Goal: Task Accomplishment & Management: Use online tool/utility

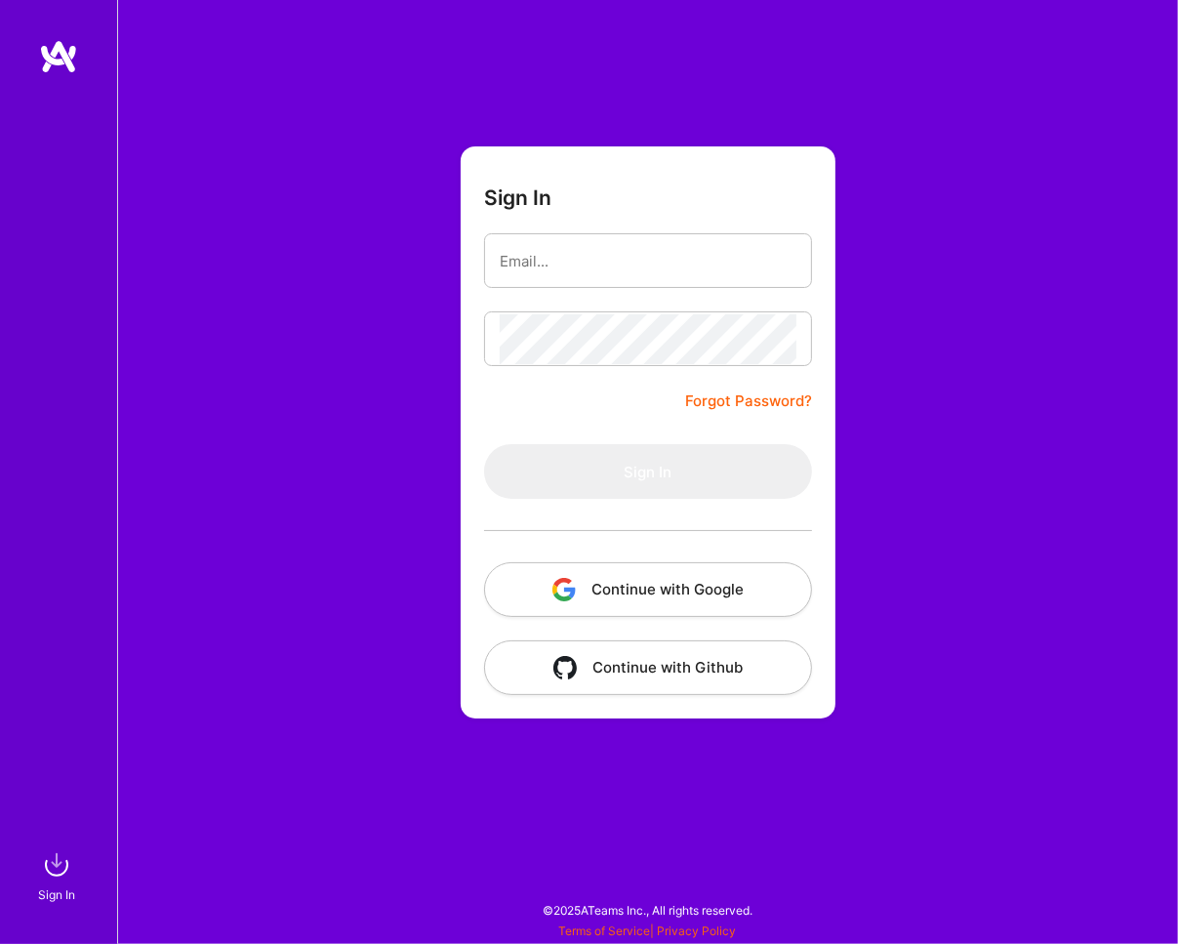
type input "[EMAIL_ADDRESS][PERSON_NAME][DOMAIN_NAME]"
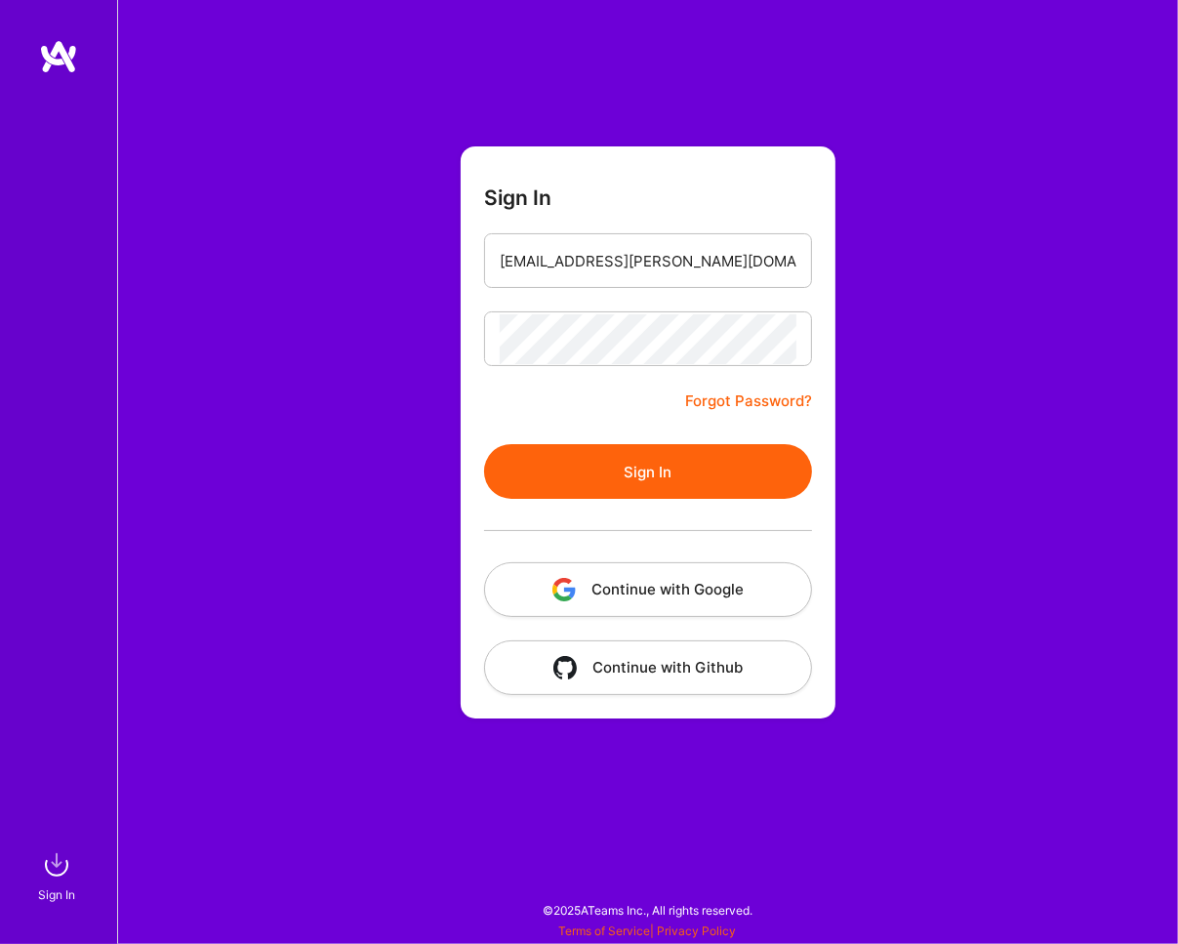
click at [706, 473] on button "Sign In" at bounding box center [648, 471] width 328 height 55
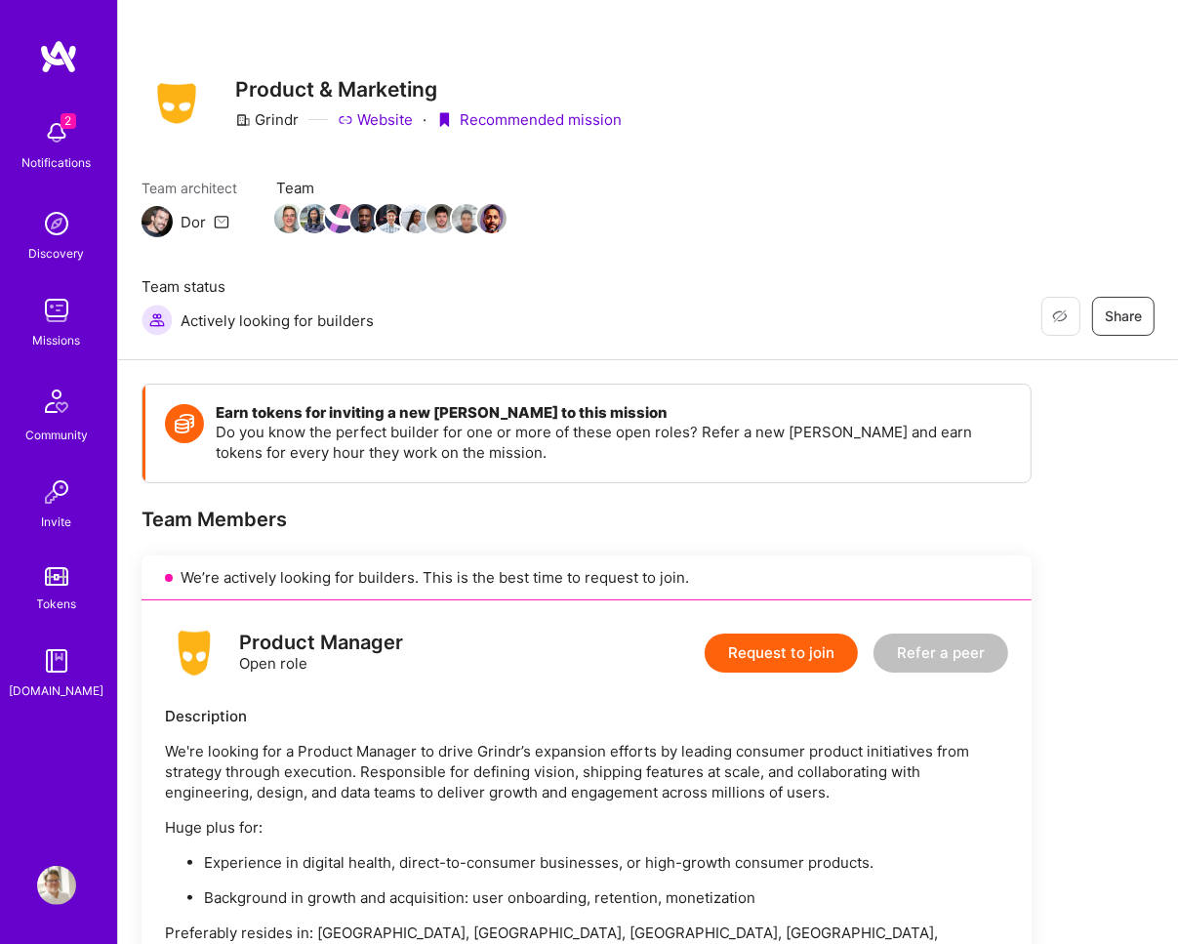
click at [57, 137] on img at bounding box center [56, 132] width 39 height 39
click at [52, 132] on div "2 Notifications Discovery Missions Community Invite Tokens [DOMAIN_NAME]" at bounding box center [58, 404] width 117 height 591
click at [52, 132] on img at bounding box center [56, 132] width 39 height 39
click at [60, 300] on img at bounding box center [56, 310] width 39 height 39
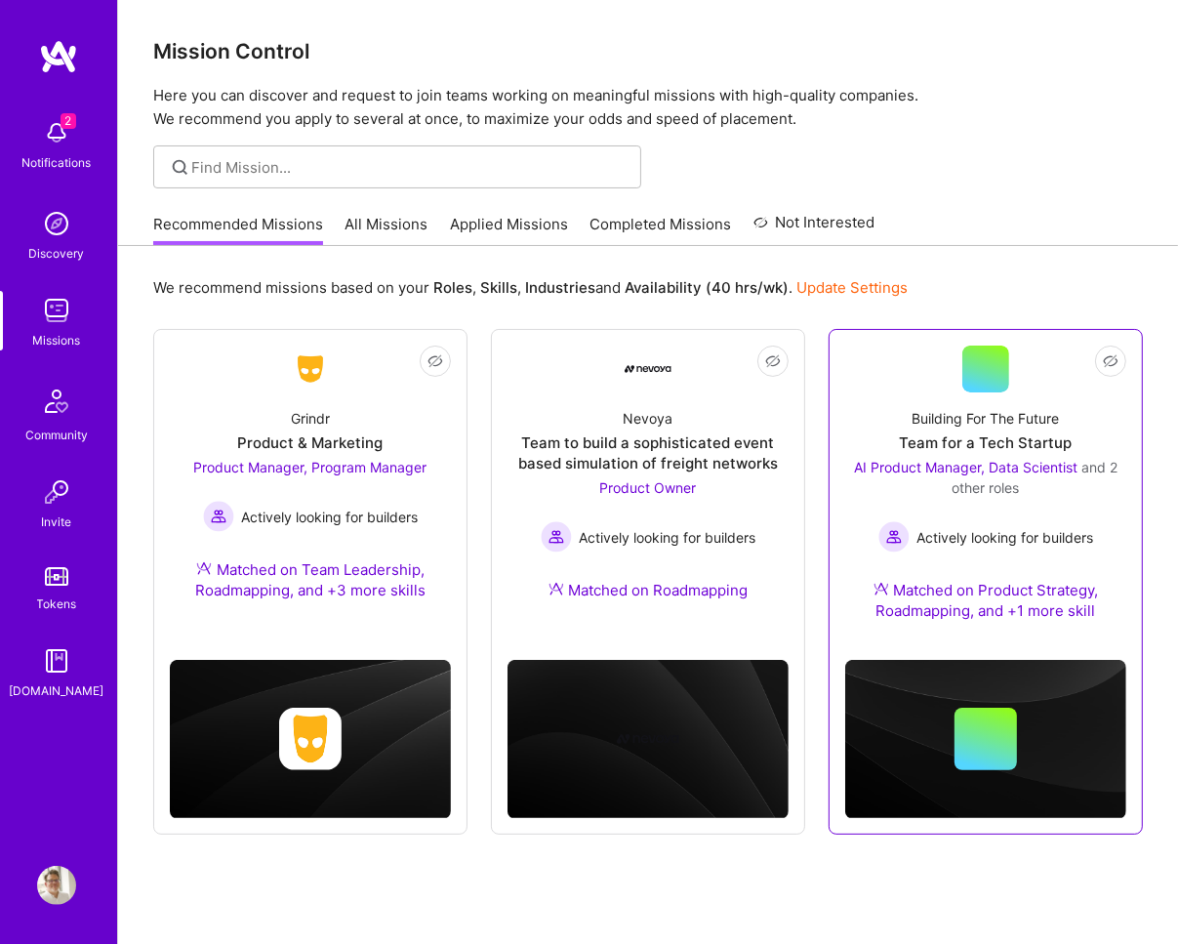
click at [994, 433] on div "Team for a Tech Startup" at bounding box center [986, 442] width 173 height 20
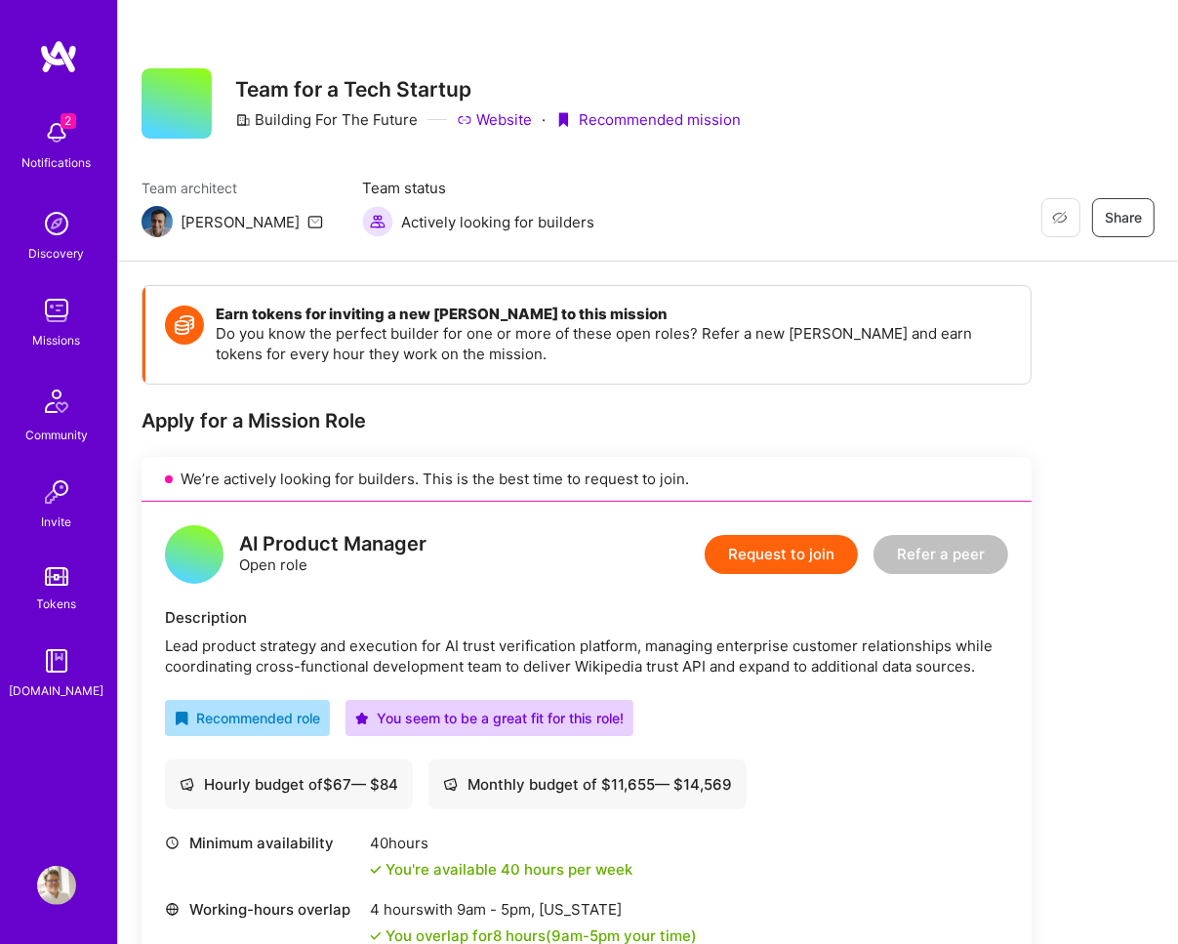
scroll to position [3, 0]
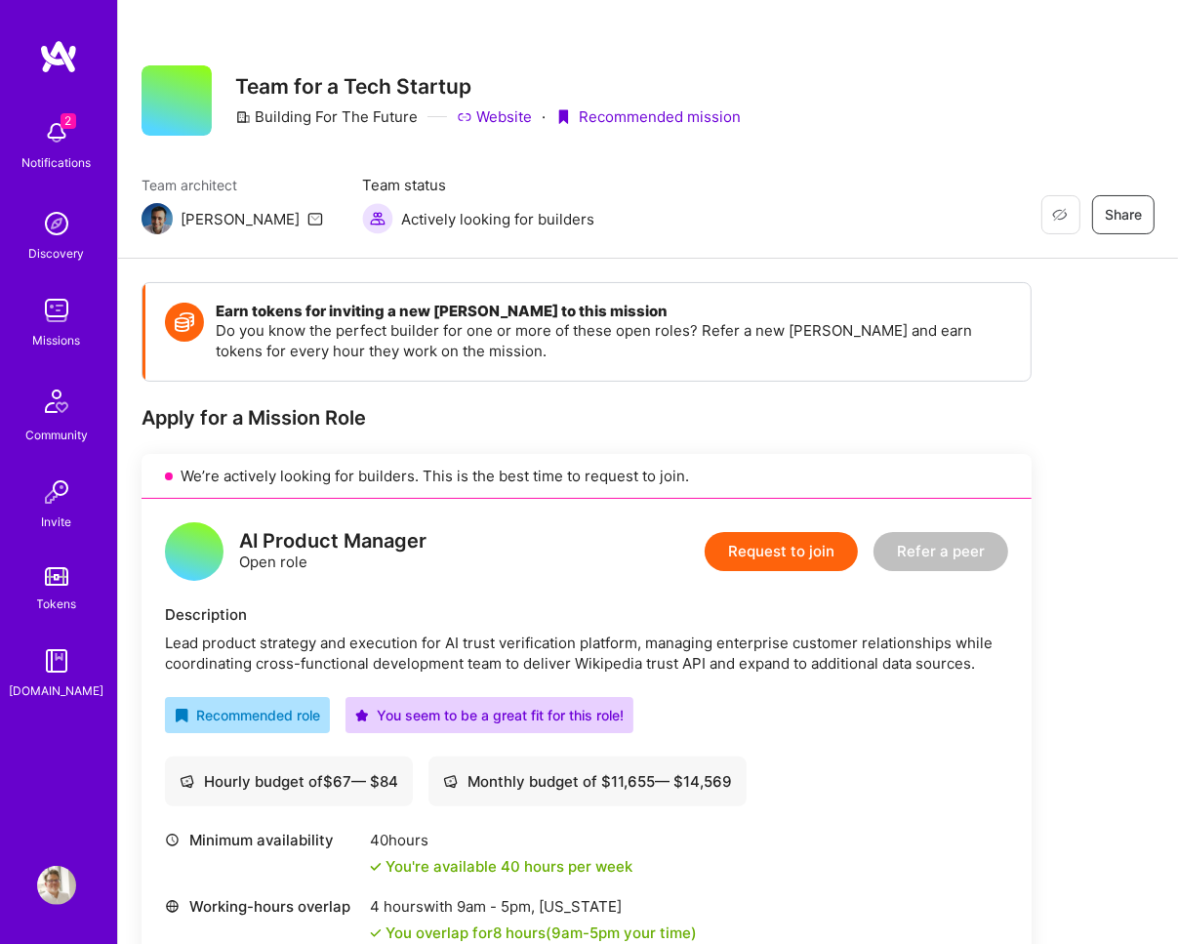
click at [513, 108] on link "Website" at bounding box center [494, 116] width 75 height 20
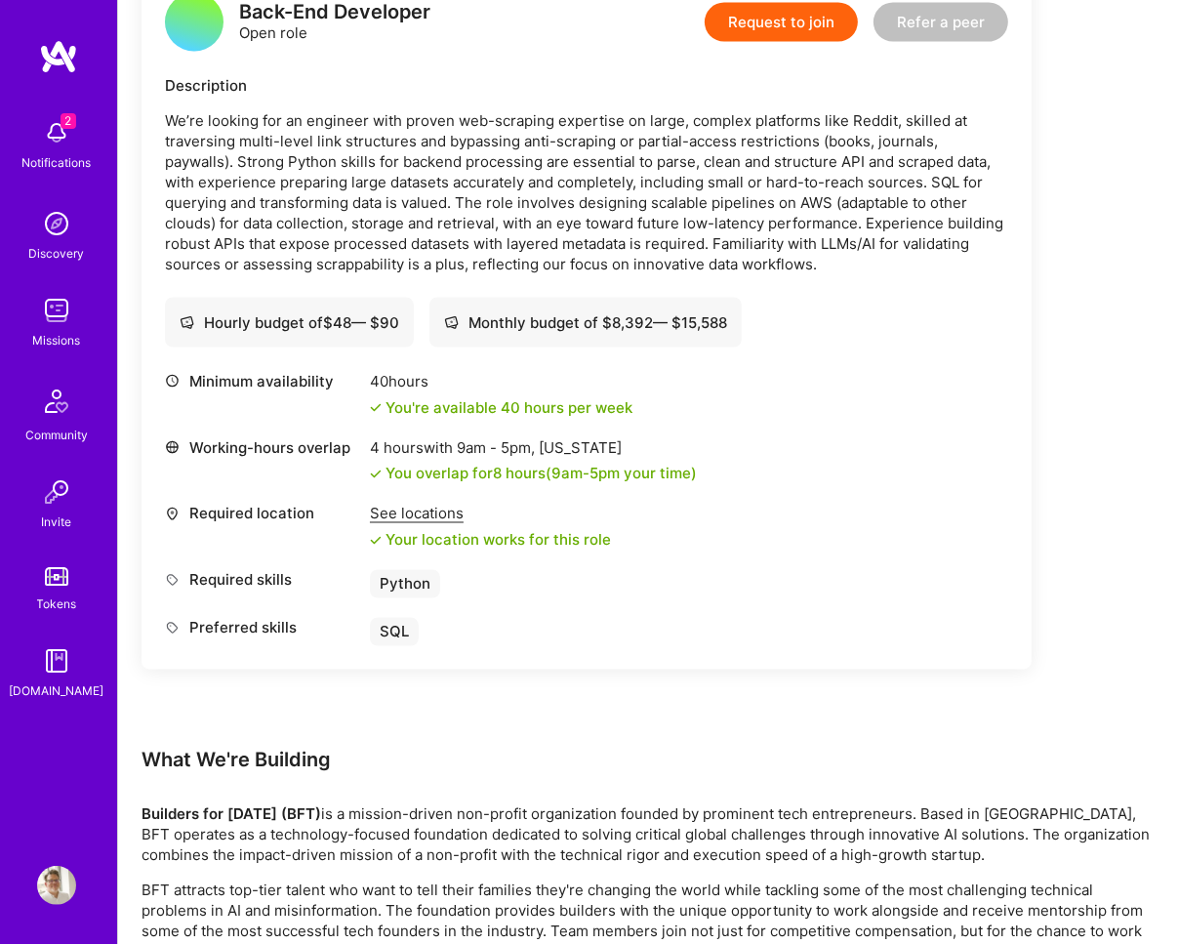
scroll to position [3111, 0]
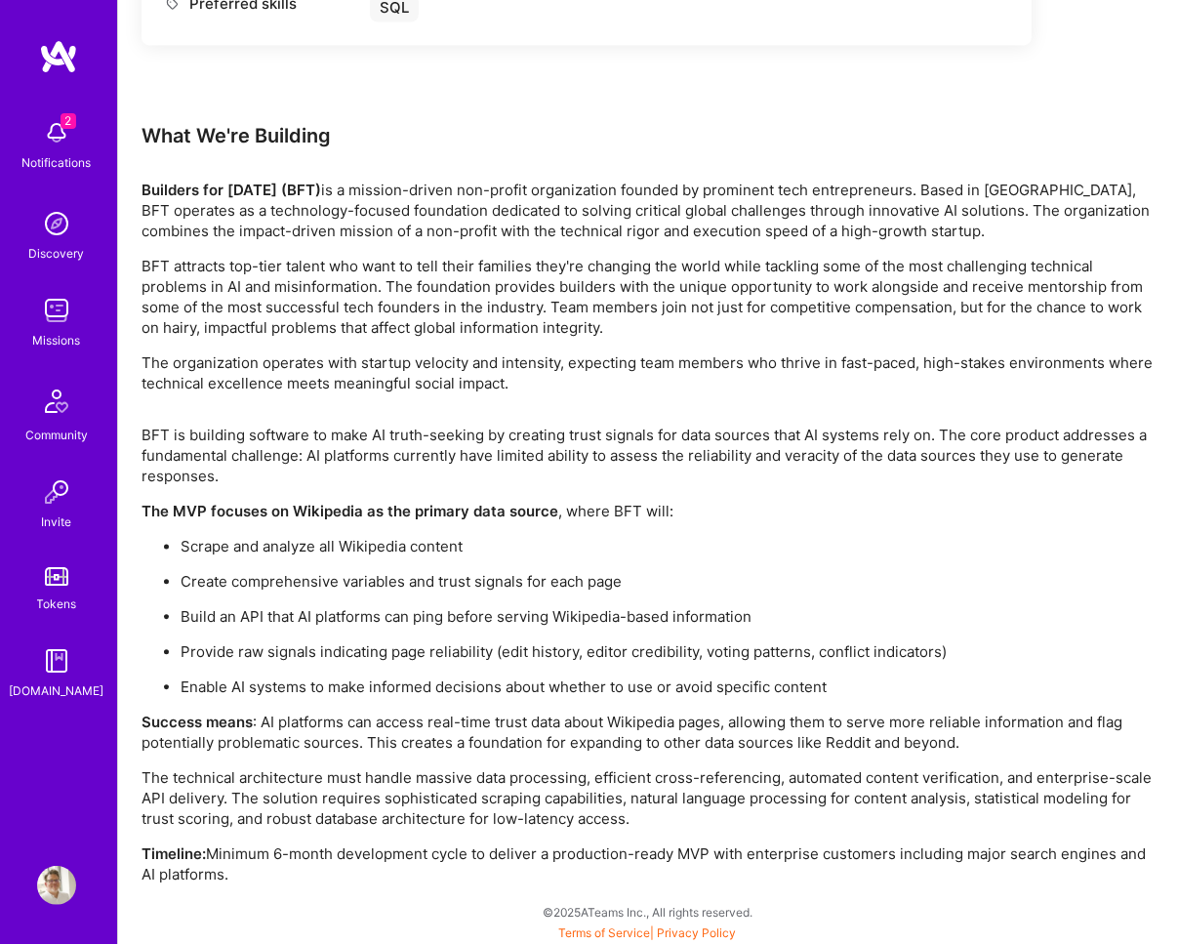
drag, startPoint x: 140, startPoint y: 182, endPoint x: 519, endPoint y: 193, distance: 379.8
copy p "Builders for [DATE] (BFT) is a mission-driven non-profit"
